Goal: Task Accomplishment & Management: Use online tool/utility

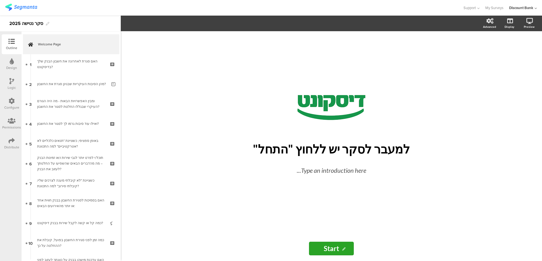
click at [70, 66] on div "האם סגרת לאחרונה את חשבון הבנק שלך בדיסקונט?" at bounding box center [71, 63] width 68 height 11
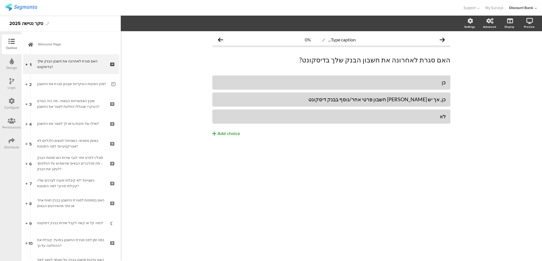
click at [69, 82] on div "מהן הסיבות העיקריות שבגינן סגרת את החשבון?" at bounding box center [72, 84] width 70 height 6
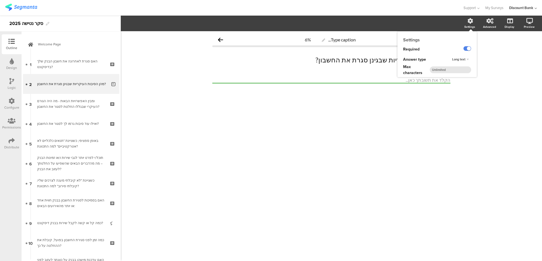
click at [471, 25] on div "Settings" at bounding box center [470, 27] width 11 height 4
click at [469, 48] on label at bounding box center [468, 48] width 8 height 5
click at [0, 0] on input "checkbox" at bounding box center [0, 0] width 0 height 0
click at [344, 61] on p "מהן הסיבות העיקריות שבגינן סגרת את החשבון?" at bounding box center [331, 60] width 238 height 9
click at [338, 61] on p "מהן הסיבות העיקריות שבגינן סגרת את החשבון?" at bounding box center [331, 60] width 238 height 9
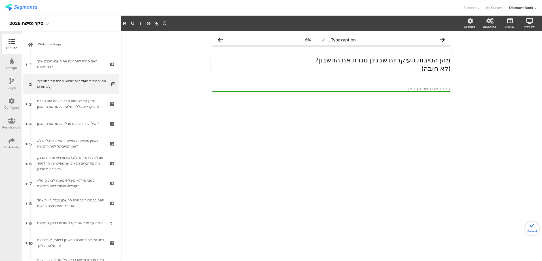
click at [305, 163] on div "Type caption... 6% מהן הסיבות העיקריות שבגינן סגרת את החשבון? (לא חובה) מהן הסי…" at bounding box center [331, 146] width 421 height 230
click at [87, 109] on div "ומבין האפשרויות הבאות - מה היה הגורם העיקרי שבגללו החלטת לסגור את החשבון?" at bounding box center [71, 103] width 68 height 11
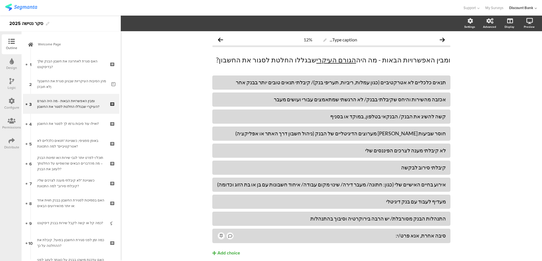
click at [463, 14] on div "Support" at bounding box center [471, 8] width 16 height 16
click at [465, 21] on div "Help Center" at bounding box center [444, 26] width 71 height 13
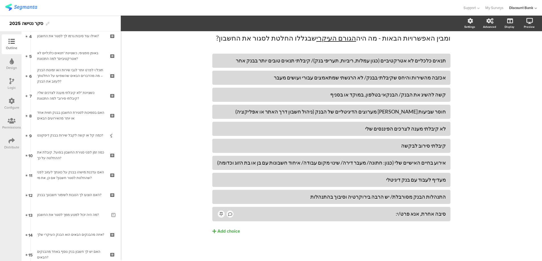
scroll to position [113, 0]
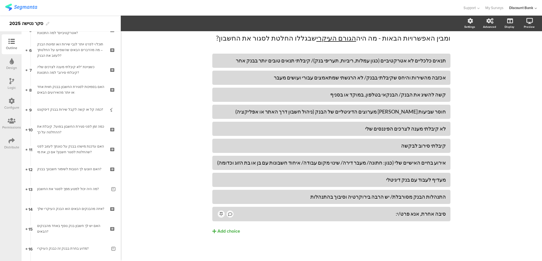
click at [16, 144] on div "Distribute" at bounding box center [12, 144] width 20 height 20
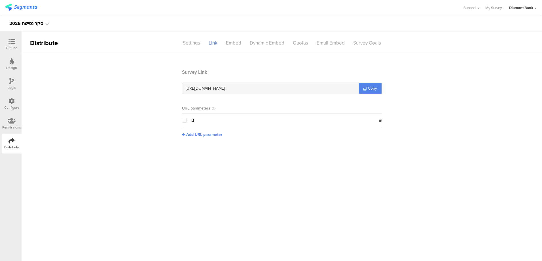
click at [377, 89] on span "Copy" at bounding box center [372, 88] width 9 height 6
click at [260, 89] on div "[URL][DOMAIN_NAME]" at bounding box center [270, 88] width 177 height 11
click at [225, 87] on span "[URL][DOMAIN_NAME]" at bounding box center [205, 88] width 39 height 6
click at [253, 88] on div "[URL][DOMAIN_NAME]" at bounding box center [270, 88] width 177 height 11
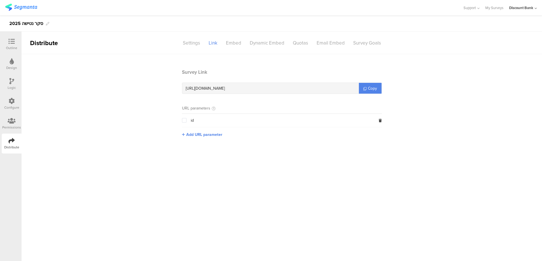
click at [253, 88] on div "[URL][DOMAIN_NAME]" at bounding box center [270, 88] width 177 height 11
click at [225, 87] on span "[URL][DOMAIN_NAME]" at bounding box center [205, 88] width 39 height 6
drag, startPoint x: 243, startPoint y: 88, endPoint x: 239, endPoint y: 88, distance: 4.0
click at [225, 88] on span "[URL][DOMAIN_NAME]" at bounding box center [205, 88] width 39 height 6
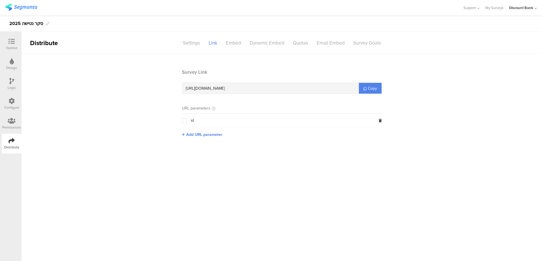
drag, startPoint x: 239, startPoint y: 89, endPoint x: 259, endPoint y: 86, distance: 20.7
click at [260, 87] on div "[URL][DOMAIN_NAME]" at bounding box center [270, 88] width 177 height 11
copy span "cdcm93"
click at [260, 84] on div "[URL][DOMAIN_NAME]" at bounding box center [270, 88] width 177 height 11
click at [225, 89] on span "[URL][DOMAIN_NAME]" at bounding box center [205, 88] width 39 height 6
